Goal: Contribute content: Add original content to the website for others to see

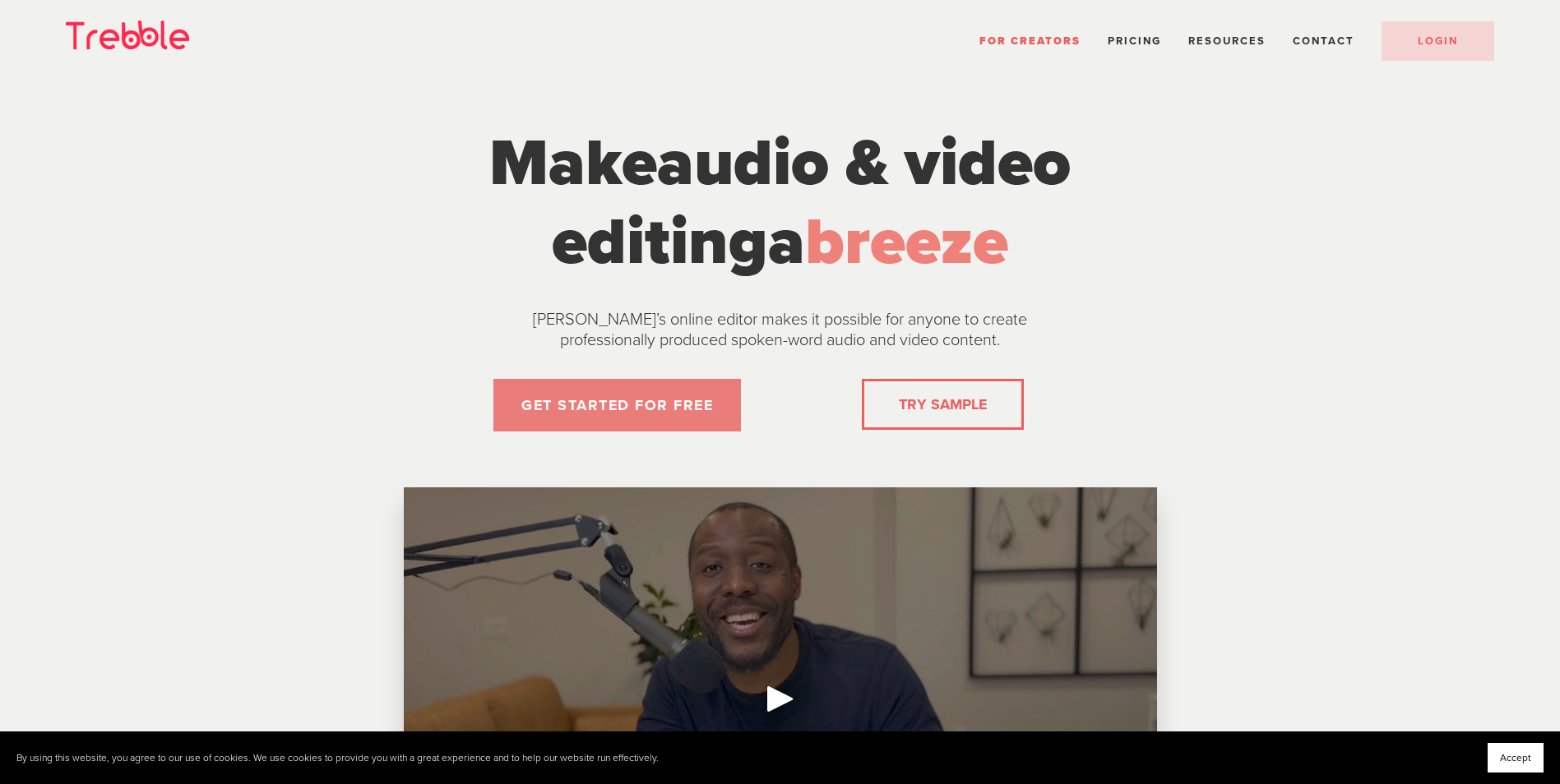
click at [659, 401] on link "GET STARTED FOR FREE" at bounding box center [617, 405] width 248 height 53
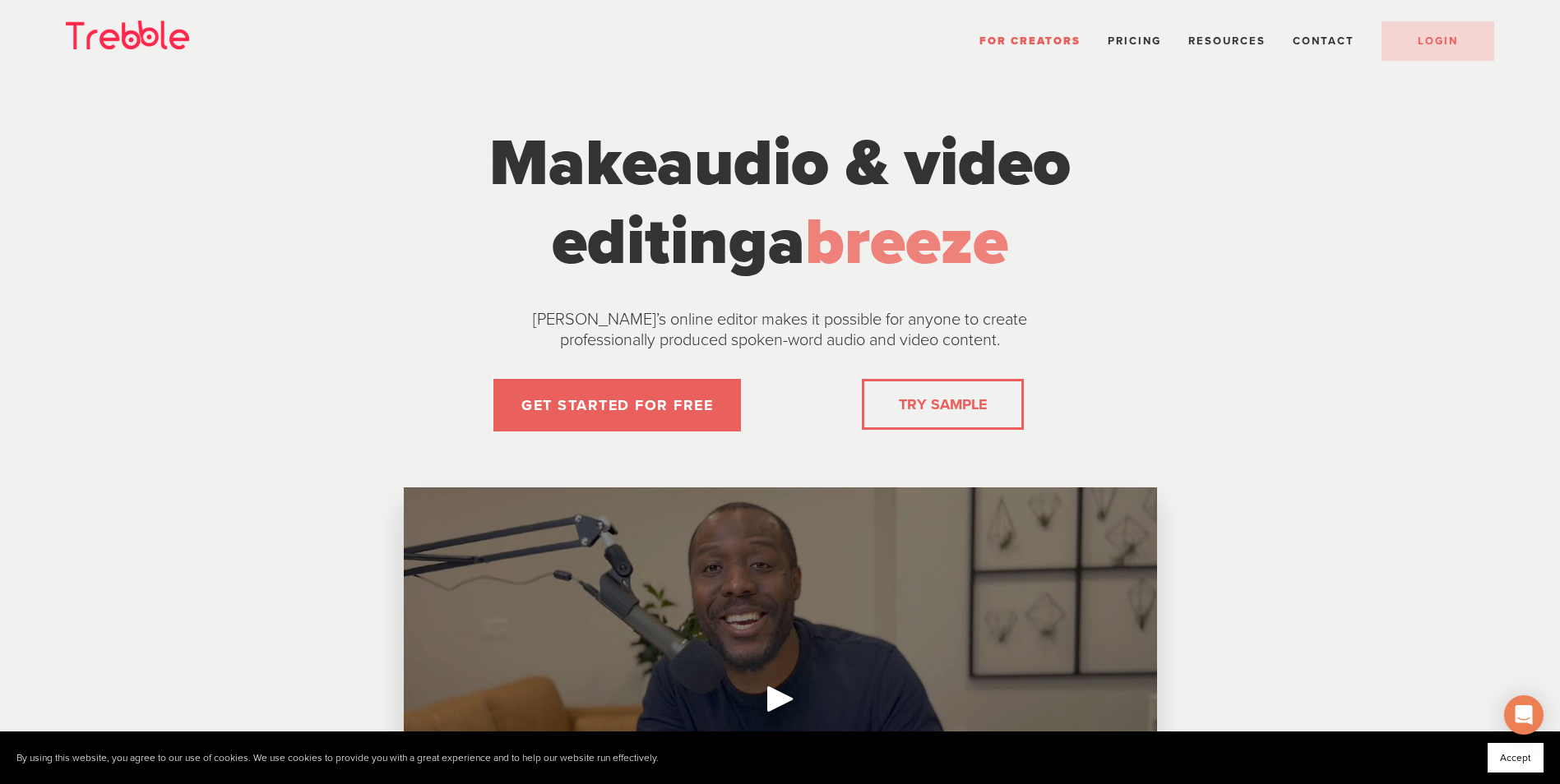
scroll to position [493, 0]
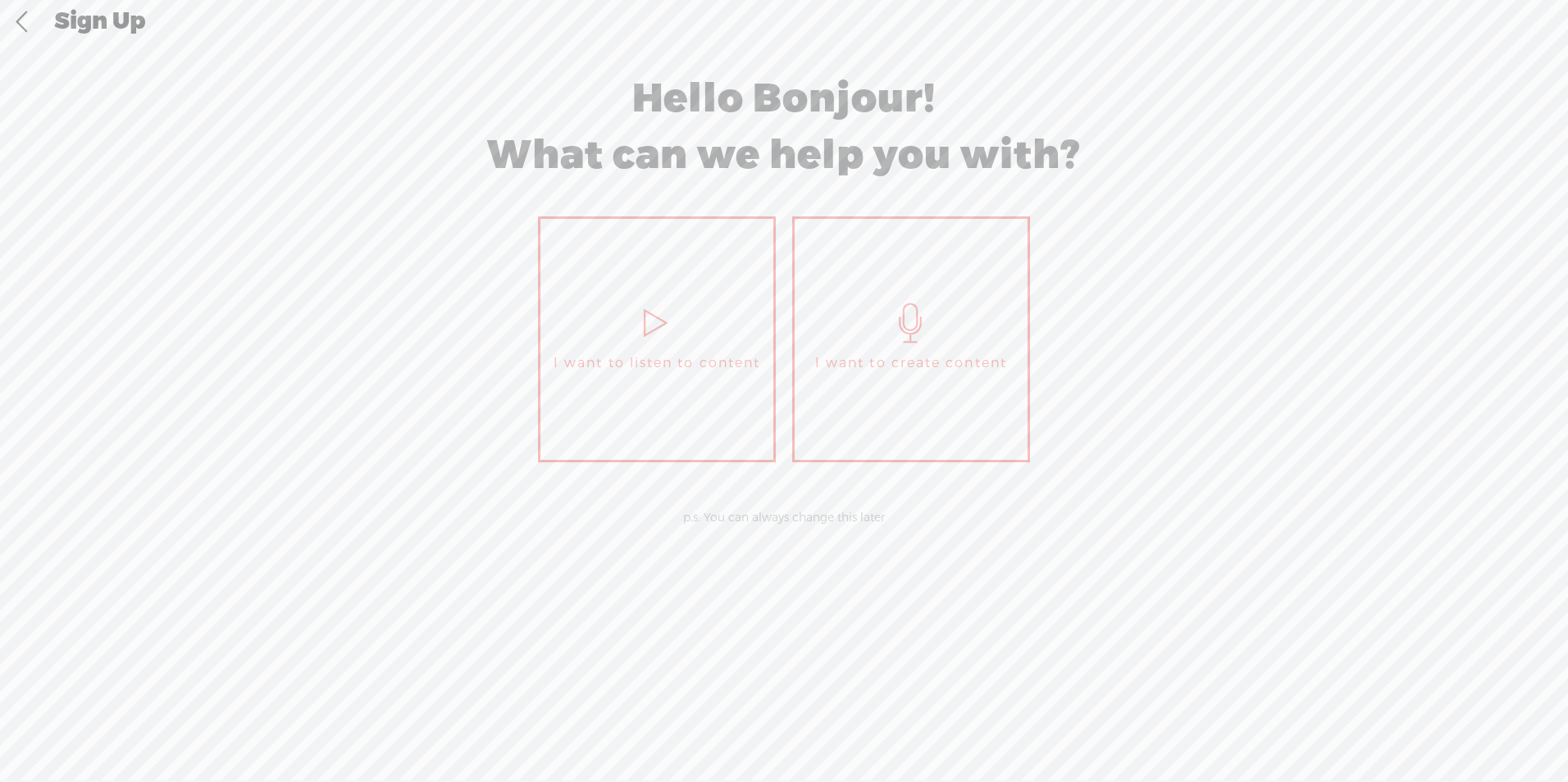
click at [976, 408] on link "I want to create content" at bounding box center [910, 339] width 238 height 246
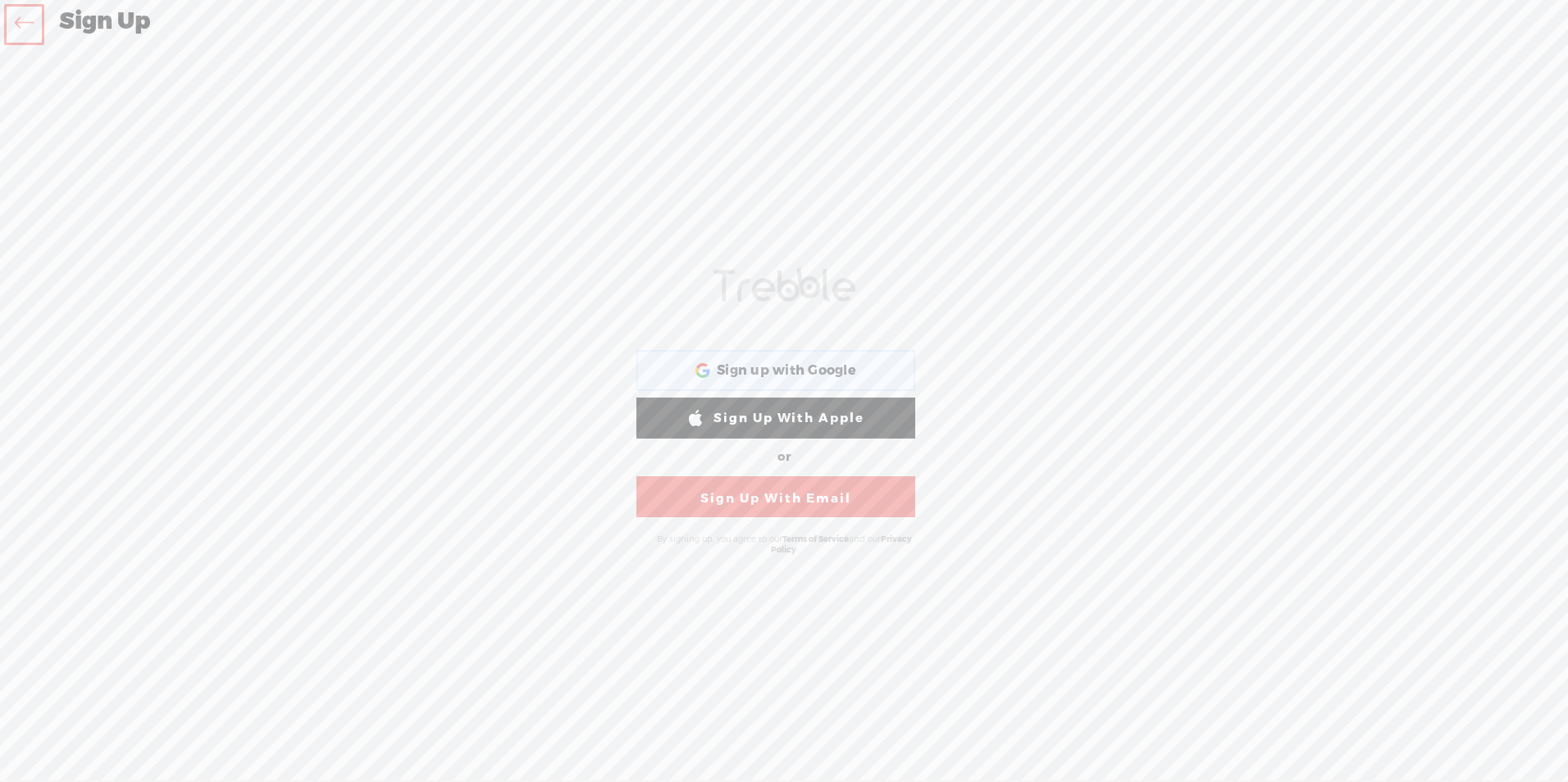
drag, startPoint x: 792, startPoint y: 342, endPoint x: 796, endPoint y: 360, distance: 18.4
click at [796, 360] on form "[PERSON_NAME]-58D2-V8VT Sign Up Sign Up With Facebook Sign up with Google Sign …" at bounding box center [784, 412] width 328 height 319
click at [800, 364] on span "Sign up with Google" at bounding box center [786, 371] width 139 height 17
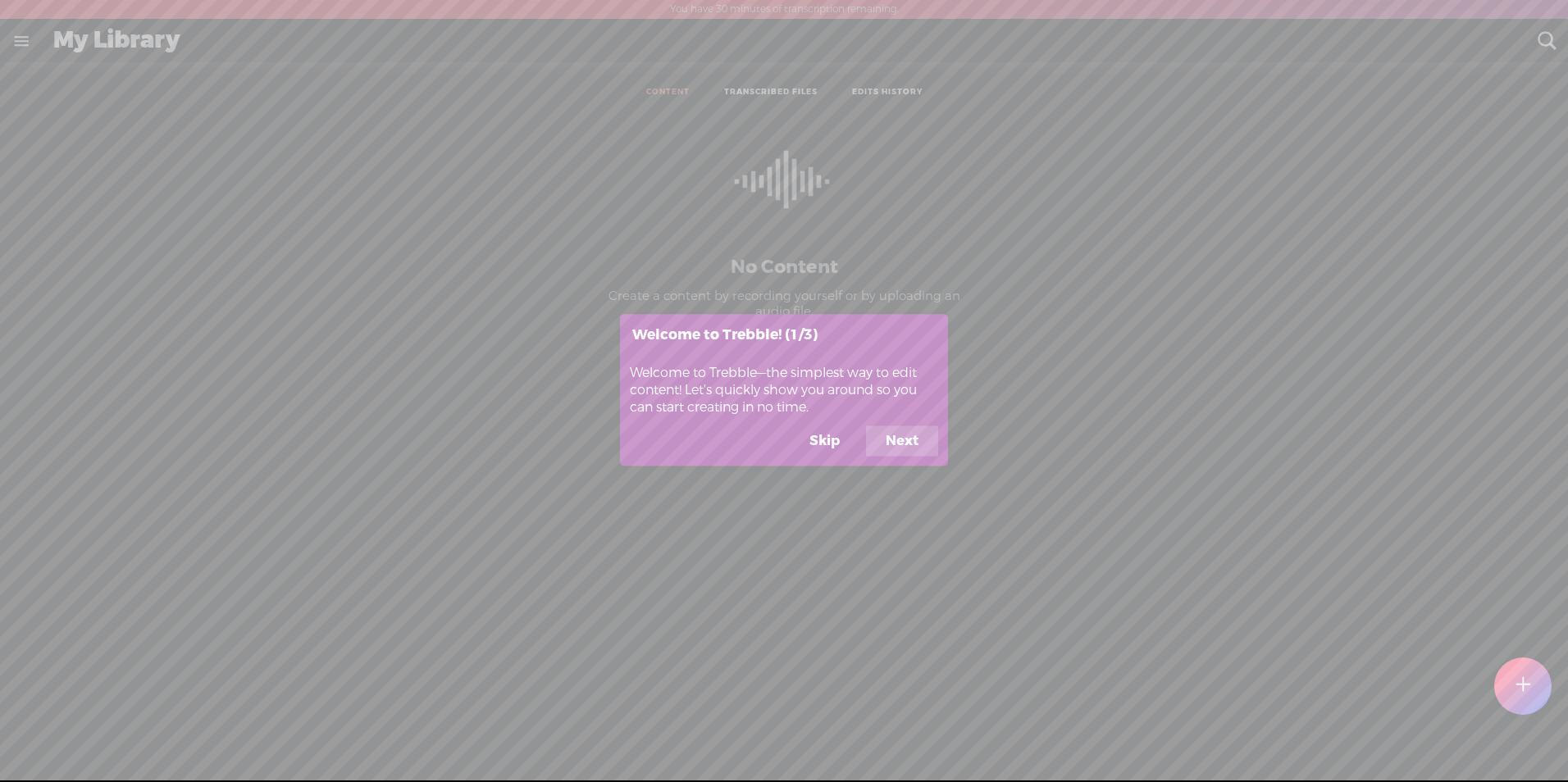
click at [844, 440] on button "Skip" at bounding box center [824, 440] width 69 height 31
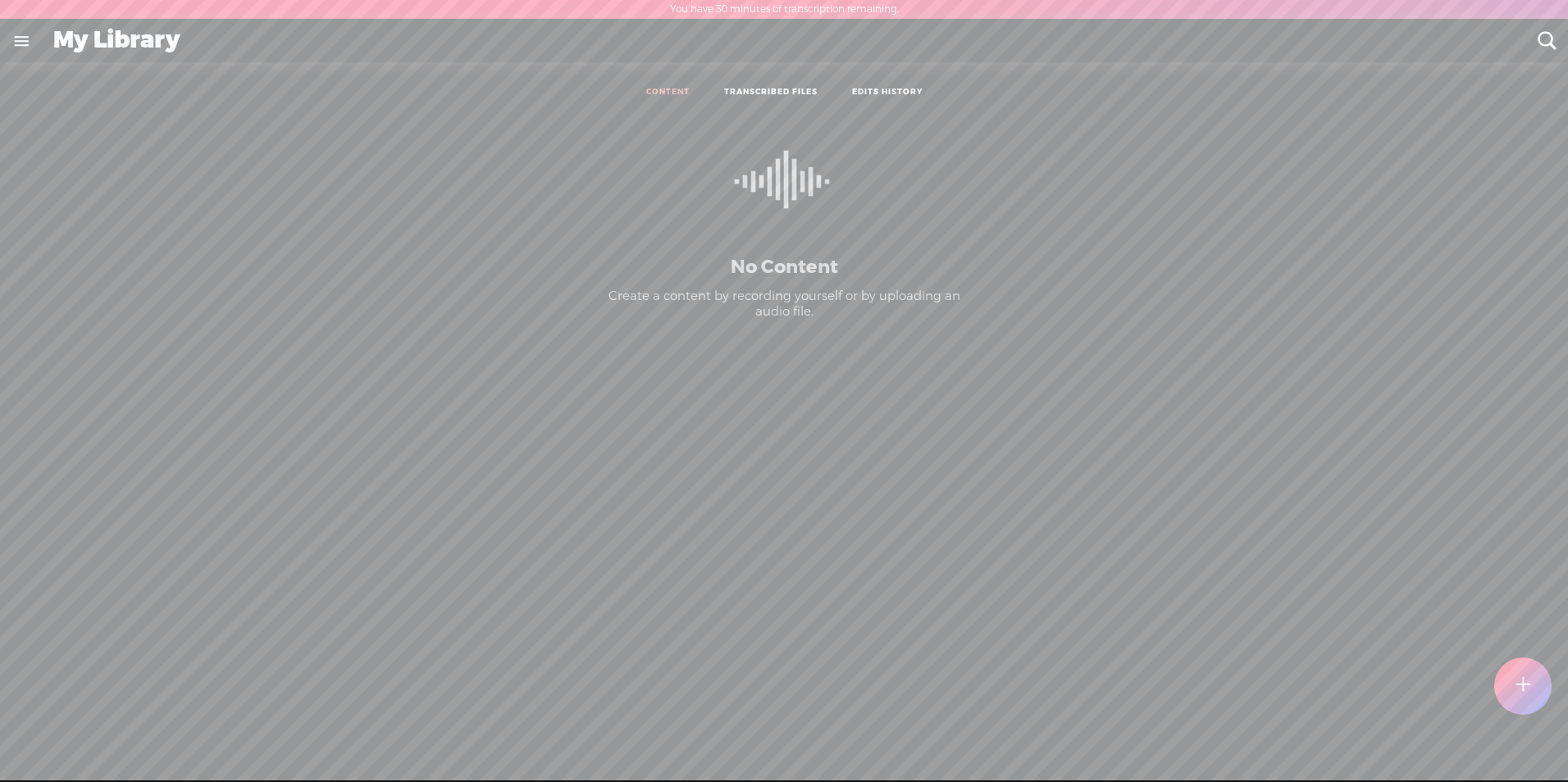
click at [1540, 685] on div at bounding box center [1522, 686] width 57 height 57
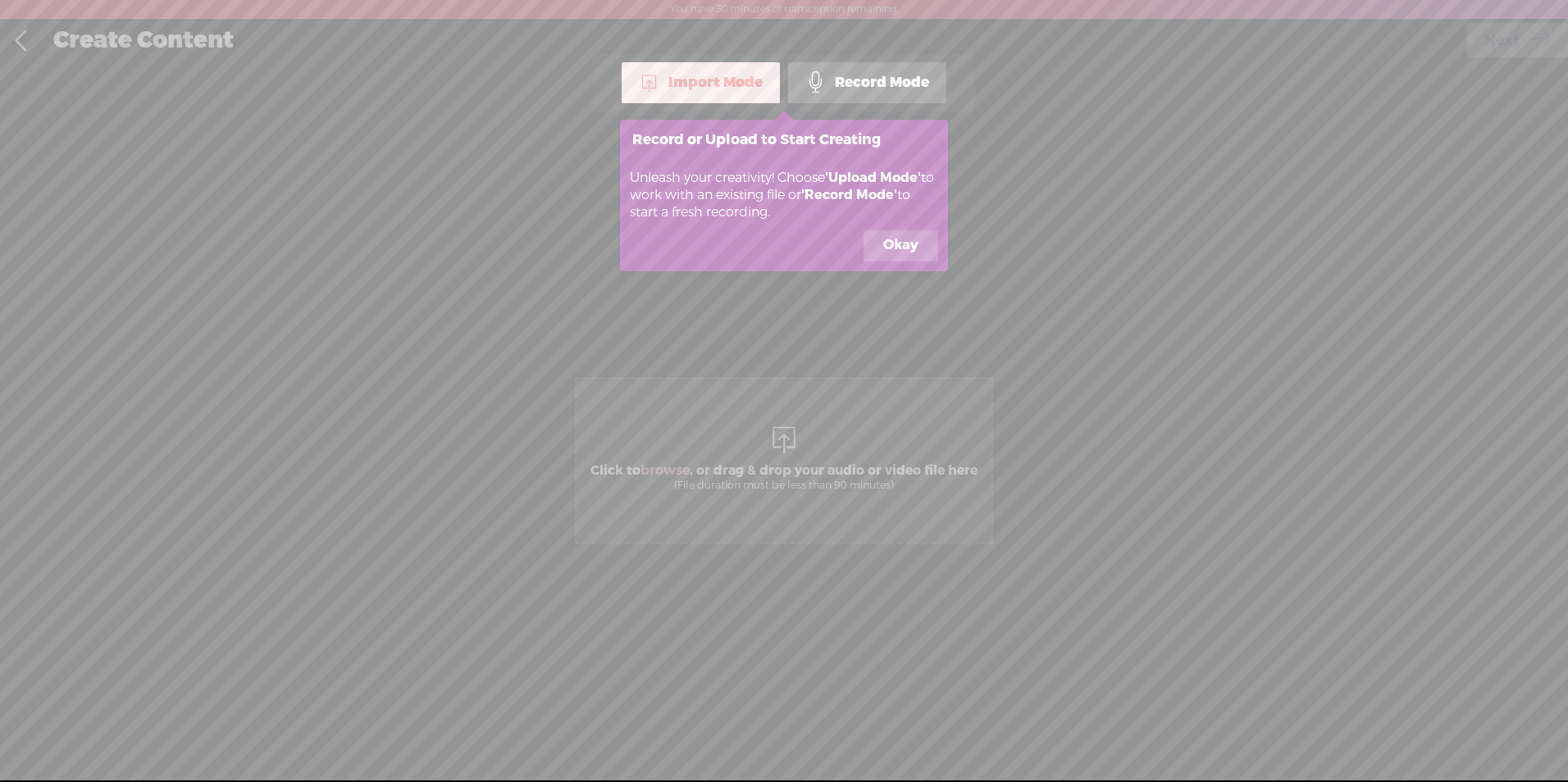
click at [914, 261] on footer "Okay" at bounding box center [784, 251] width 328 height 41
click at [902, 229] on div "Unleash your creativity! Choose 'Upload Mode' to work with an existing file or …" at bounding box center [784, 194] width 328 height 70
click at [906, 237] on button "Okay" at bounding box center [900, 246] width 74 height 31
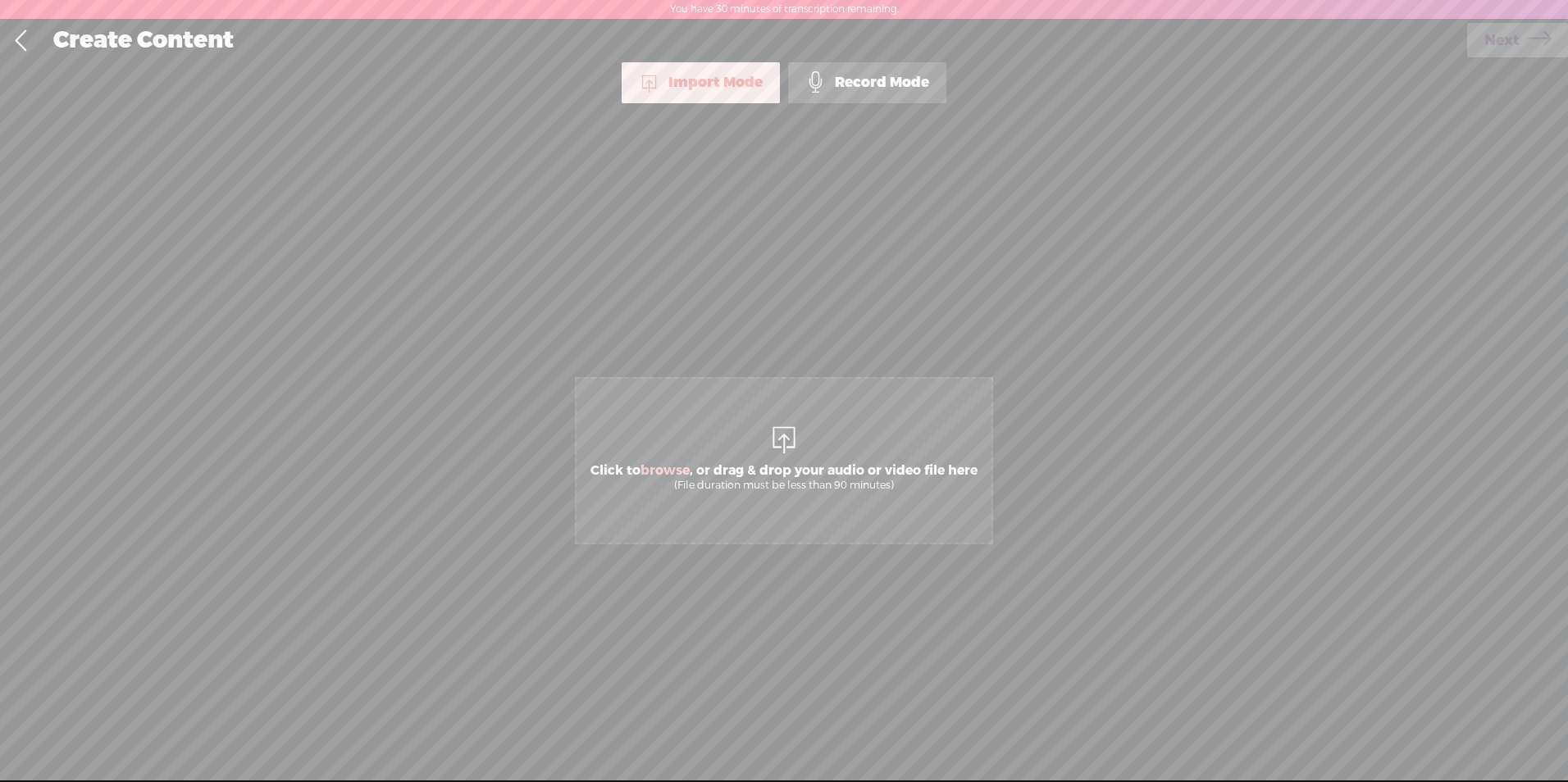
click at [708, 70] on div "Import Mode" at bounding box center [700, 83] width 158 height 41
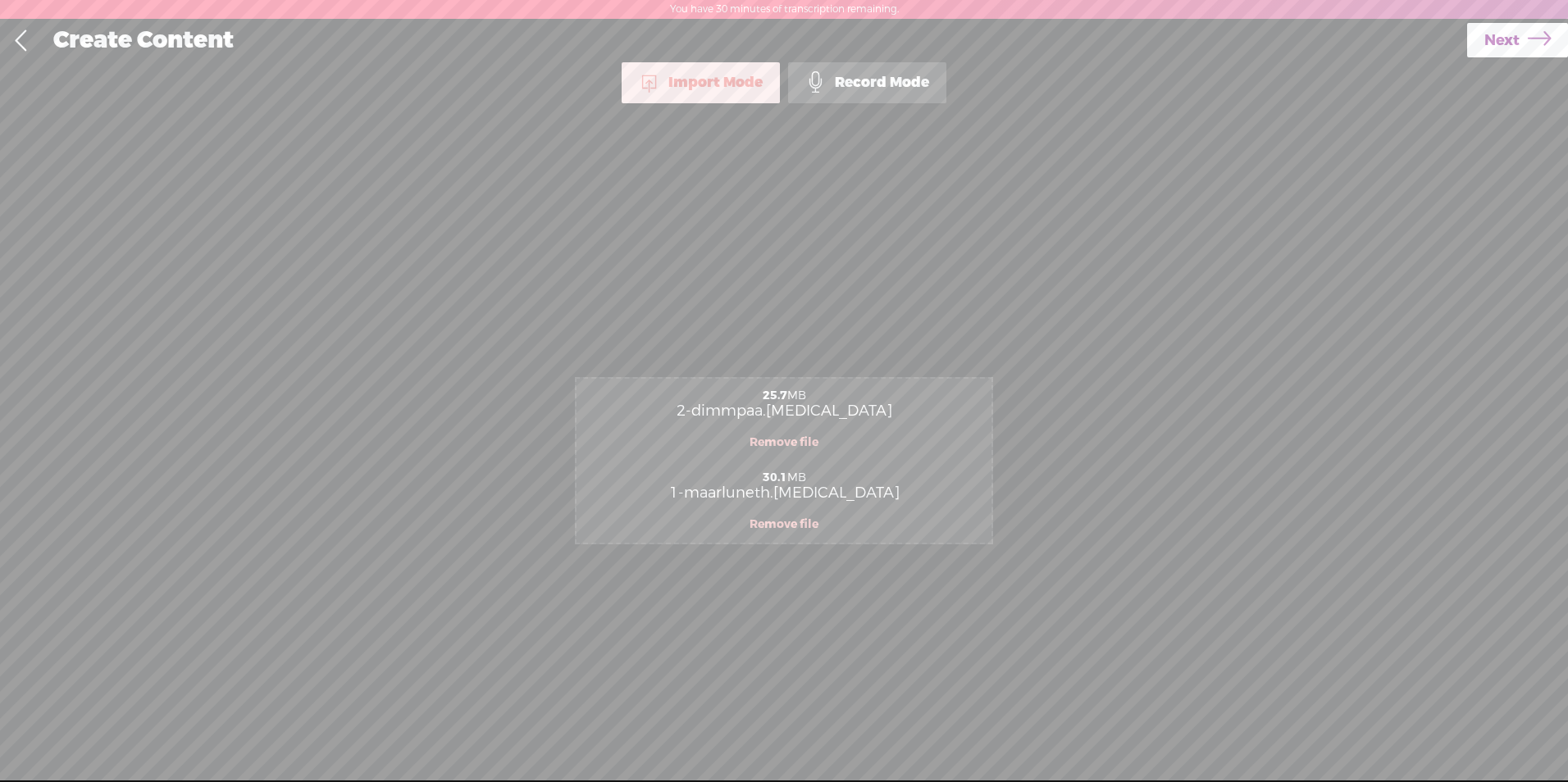
click at [1519, 39] on link "Next" at bounding box center [1516, 40] width 101 height 35
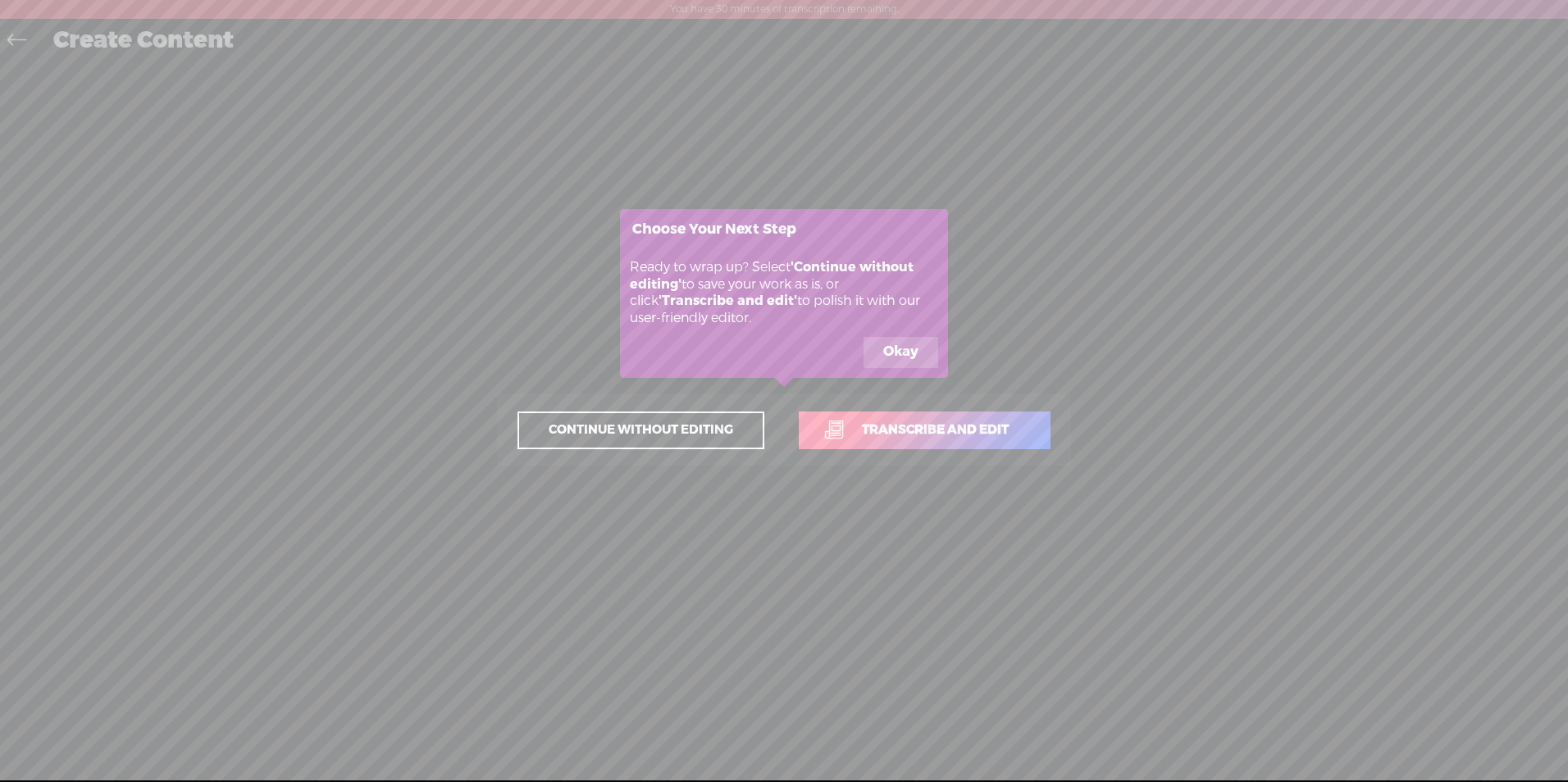
click at [890, 352] on button "Okay" at bounding box center [900, 353] width 74 height 31
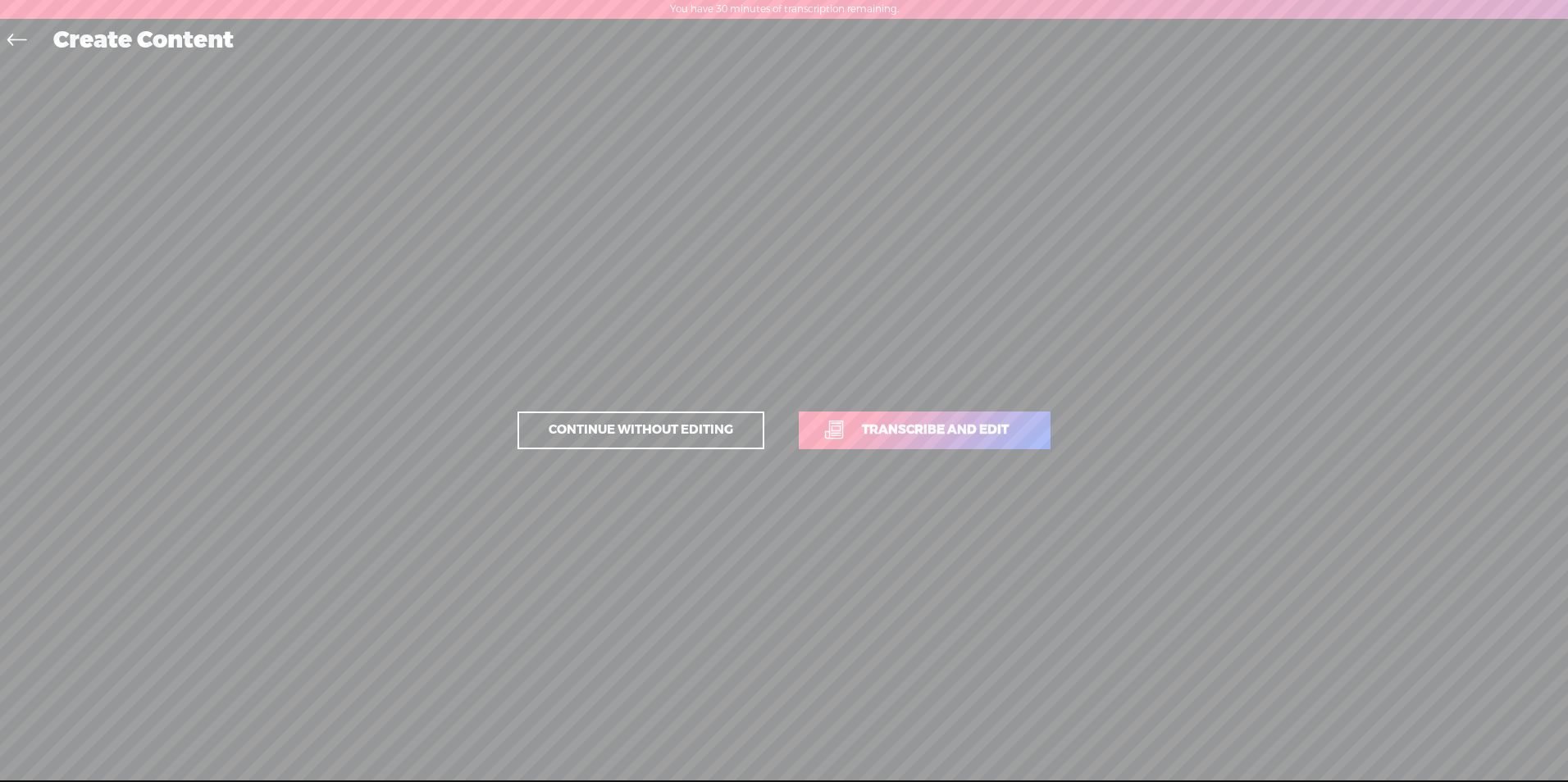
click at [671, 435] on span "Continue without editing" at bounding box center [641, 430] width 219 height 23
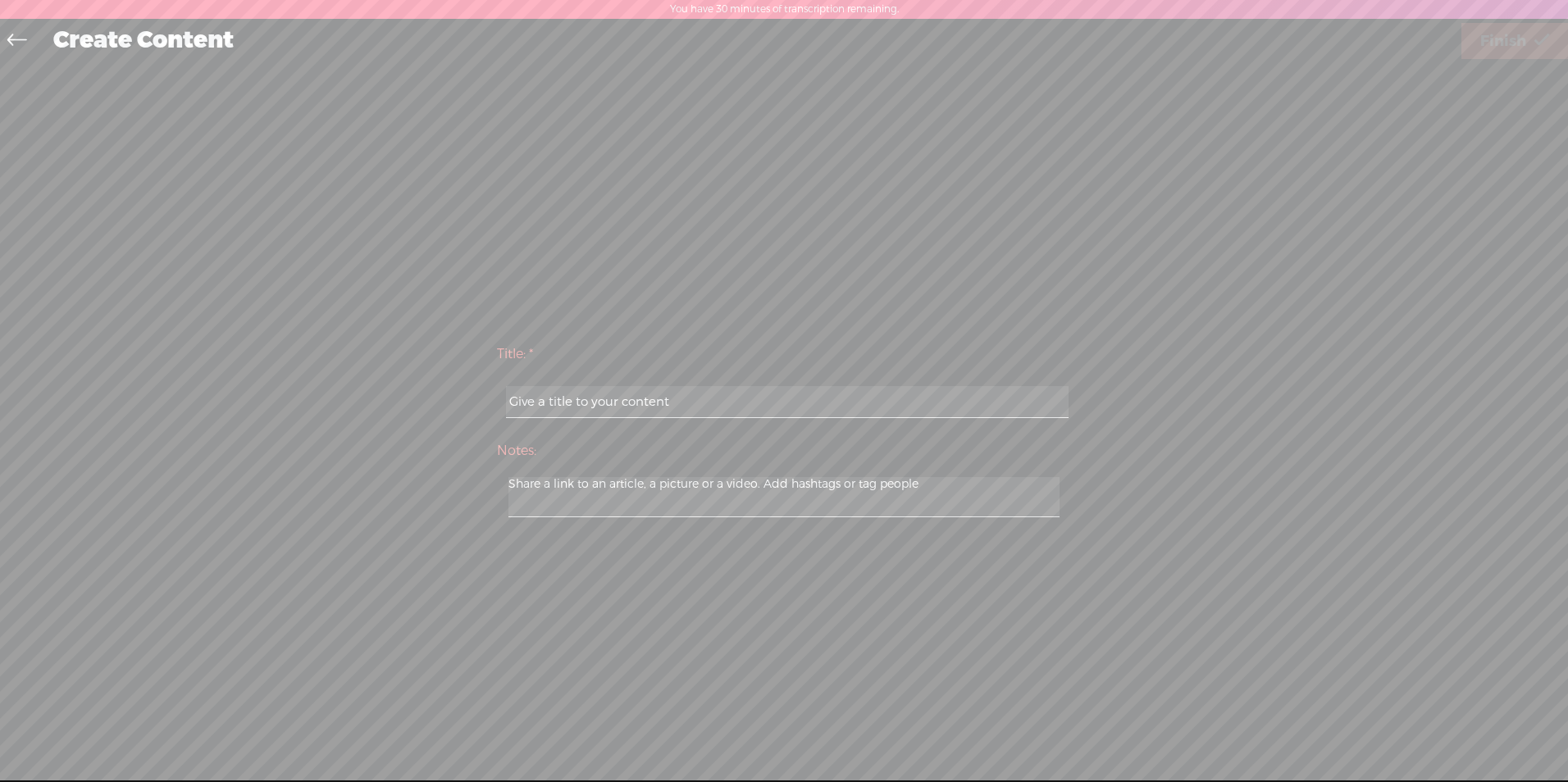
click at [28, 52] on link at bounding box center [21, 41] width 37 height 38
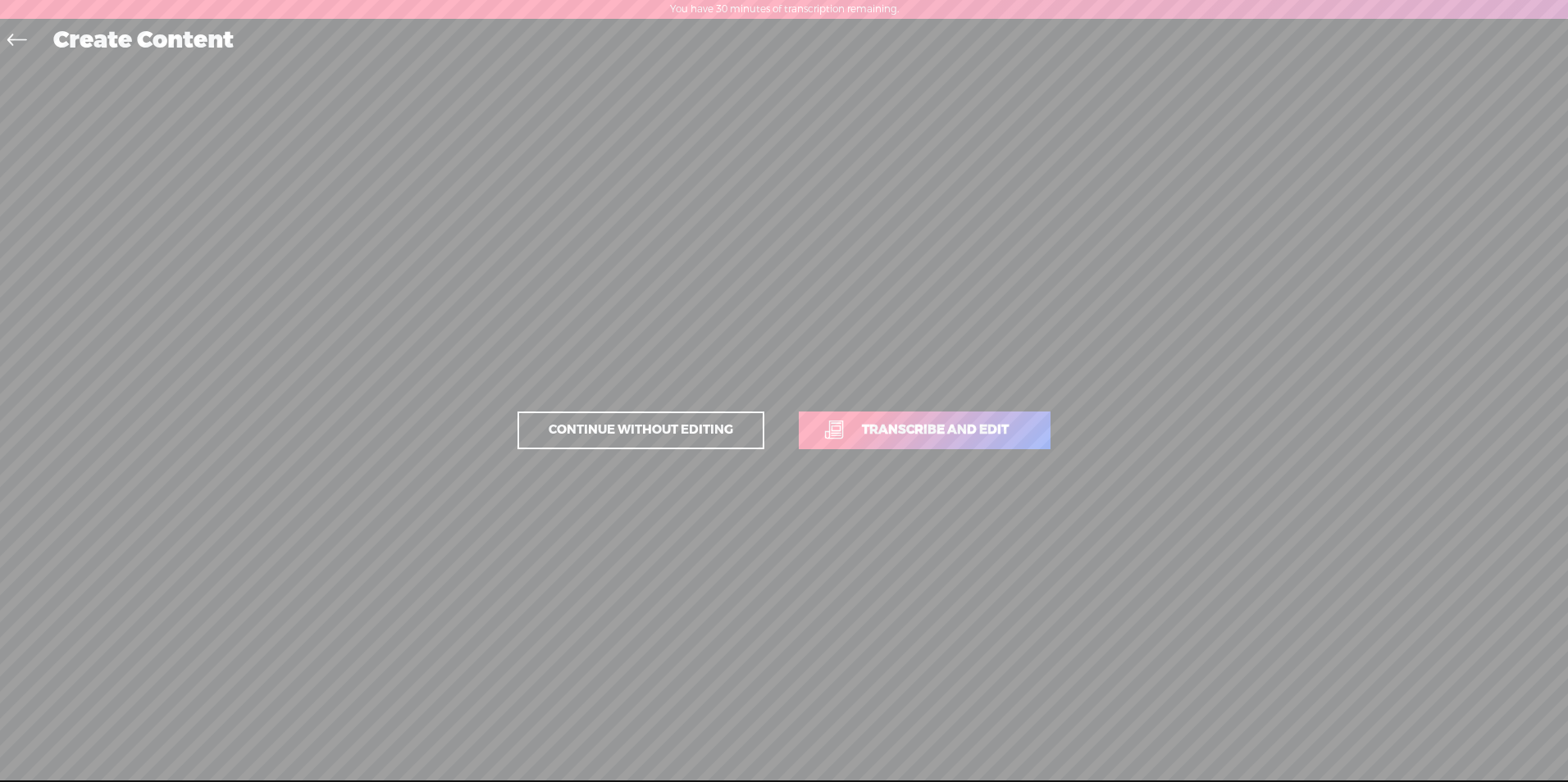
click at [928, 437] on span "Transcribe and edit" at bounding box center [935, 430] width 181 height 19
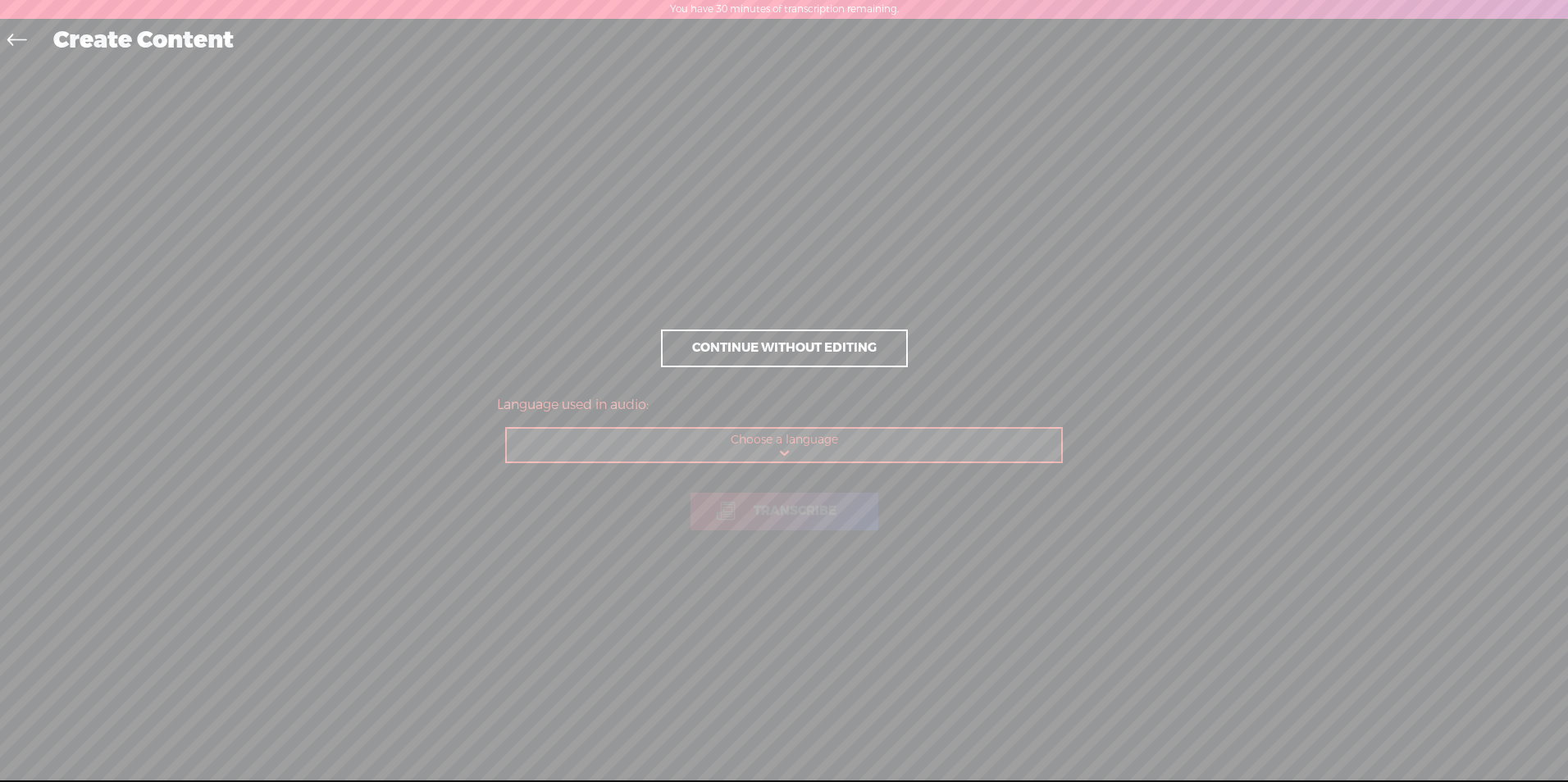
click at [7, 41] on link at bounding box center [21, 41] width 37 height 38
